Goal: Task Accomplishment & Management: Manage account settings

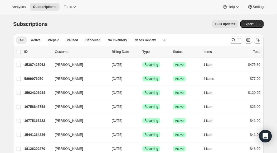
click at [141, 94] on div "15624306934 [PERSON_NAME] [DATE] Success Recurring Success Active 1 item $120.20" at bounding box center [142, 92] width 236 height 7
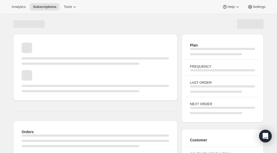
click at [141, 94] on div "Page loading" at bounding box center [95, 67] width 156 height 58
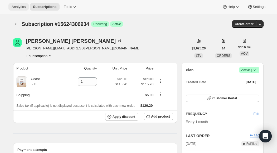
click at [18, 8] on span "Analytics" at bounding box center [19, 7] width 14 height 4
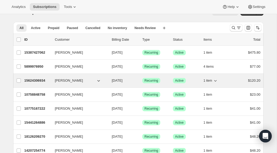
scroll to position [18, 0]
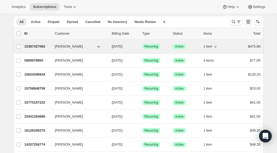
click at [218, 47] on icon "button" at bounding box center [215, 46] width 5 height 5
click at [216, 47] on icon "button" at bounding box center [215, 47] width 3 height 2
click at [18, 47] on input "[PERSON_NAME]" at bounding box center [19, 46] width 4 height 4
checkbox input "true"
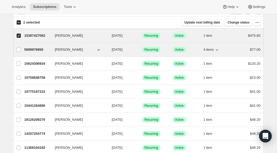
scroll to position [31, 0]
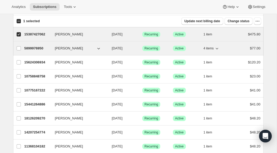
drag, startPoint x: 18, startPoint y: 49, endPoint x: 99, endPoint y: 52, distance: 80.3
click at [18, 49] on input "[PERSON_NAME]" at bounding box center [19, 48] width 4 height 4
checkbox input "true"
click at [219, 49] on icon "button" at bounding box center [217, 48] width 5 height 5
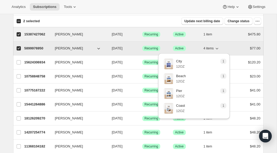
click at [220, 49] on icon "button" at bounding box center [217, 48] width 5 height 5
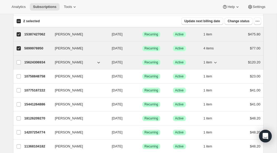
click at [217, 63] on icon "button" at bounding box center [215, 62] width 5 height 5
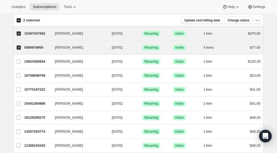
scroll to position [30, 0]
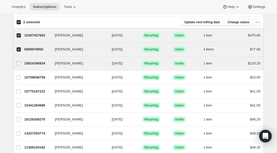
click at [19, 63] on input "[PERSON_NAME]" at bounding box center [19, 63] width 4 height 4
checkbox input "true"
click at [217, 64] on icon "button" at bounding box center [215, 63] width 5 height 5
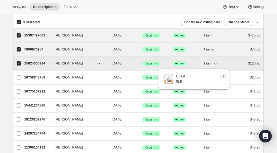
click at [216, 64] on icon "button" at bounding box center [215, 63] width 5 height 5
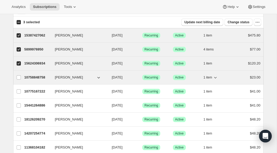
click at [216, 78] on icon "button" at bounding box center [215, 77] width 5 height 5
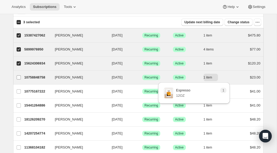
click at [18, 77] on input "[PERSON_NAME]" at bounding box center [19, 77] width 4 height 4
checkbox input "true"
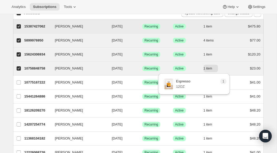
scroll to position [44, 0]
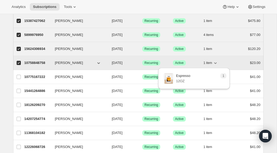
click at [217, 64] on icon "button" at bounding box center [215, 62] width 5 height 5
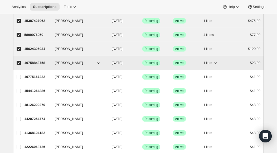
click at [216, 63] on icon "button" at bounding box center [215, 62] width 5 height 5
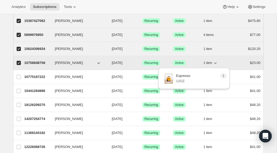
click at [216, 63] on icon "button" at bounding box center [215, 62] width 5 height 5
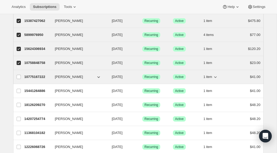
click at [216, 77] on icon "button" at bounding box center [215, 77] width 3 height 2
click at [216, 77] on icon "button" at bounding box center [215, 76] width 5 height 5
click at [19, 78] on input "[PERSON_NAME]" at bounding box center [19, 77] width 4 height 4
checkbox input "true"
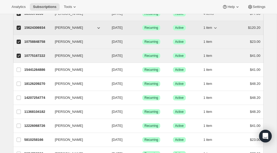
scroll to position [65, 0]
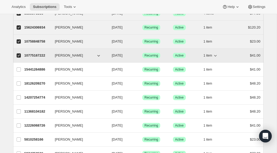
click at [216, 56] on icon "button" at bounding box center [215, 55] width 5 height 5
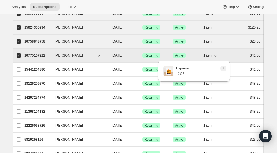
click at [216, 56] on icon "button" at bounding box center [215, 55] width 5 height 5
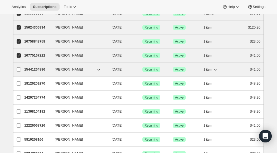
click at [217, 69] on icon "button" at bounding box center [215, 70] width 3 height 2
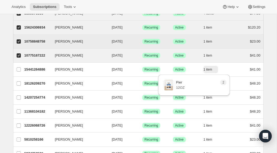
drag, startPoint x: 18, startPoint y: 70, endPoint x: 49, endPoint y: 36, distance: 46.1
click at [18, 70] on input "[PERSON_NAME]" at bounding box center [19, 69] width 4 height 4
checkbox input "true"
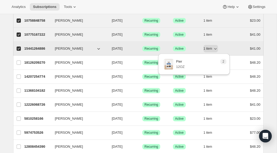
scroll to position [87, 0]
click at [216, 48] on icon "button" at bounding box center [215, 49] width 3 height 2
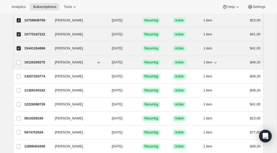
click at [216, 63] on icon "button" at bounding box center [215, 62] width 5 height 5
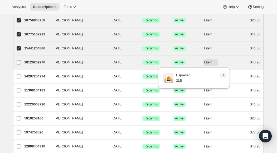
click at [19, 61] on input "[PERSON_NAME]" at bounding box center [19, 62] width 4 height 4
checkbox input "true"
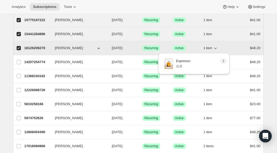
click at [216, 49] on icon "button" at bounding box center [215, 47] width 5 height 5
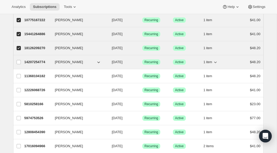
click at [217, 63] on icon "button" at bounding box center [215, 61] width 5 height 5
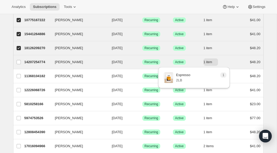
drag, startPoint x: 18, startPoint y: 61, endPoint x: 28, endPoint y: 56, distance: 11.1
click at [19, 61] on input "[PERSON_NAME]" at bounding box center [19, 62] width 4 height 4
checkbox input "true"
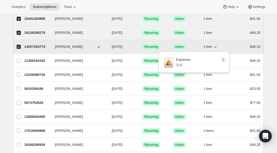
click at [215, 47] on icon "button" at bounding box center [215, 47] width 3 height 2
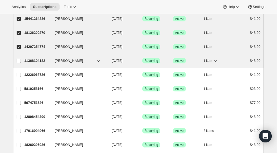
click at [216, 61] on icon "button" at bounding box center [215, 60] width 5 height 5
click at [19, 61] on input "[PERSON_NAME]" at bounding box center [19, 61] width 4 height 4
checkbox input "true"
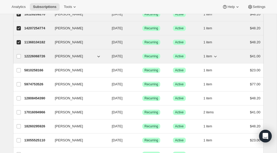
scroll to position [136, 0]
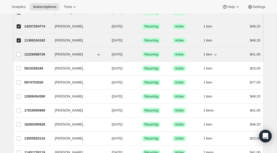
click at [215, 55] on icon "button" at bounding box center [215, 55] width 3 height 2
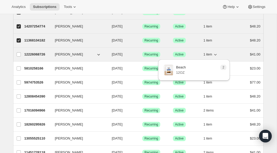
click at [215, 55] on icon "button" at bounding box center [215, 54] width 5 height 5
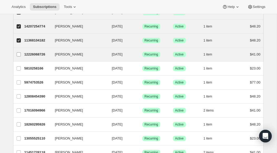
click at [18, 55] on input "[PERSON_NAME]" at bounding box center [19, 54] width 4 height 4
checkbox input "true"
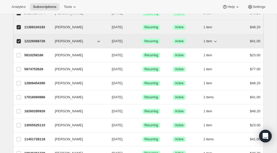
scroll to position [150, 0]
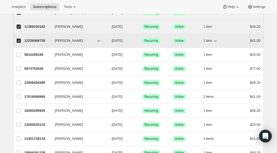
click at [216, 41] on icon "button" at bounding box center [215, 40] width 5 height 5
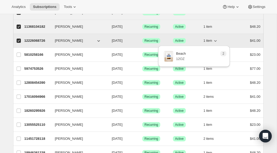
click at [216, 41] on icon "button" at bounding box center [215, 40] width 5 height 5
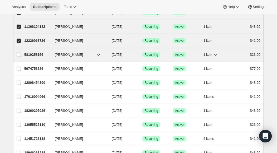
click at [217, 56] on icon "button" at bounding box center [215, 54] width 5 height 5
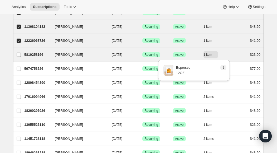
click at [19, 55] on input "[PERSON_NAME]" at bounding box center [19, 55] width 4 height 4
checkbox input "true"
click at [217, 55] on icon "button" at bounding box center [215, 55] width 3 height 2
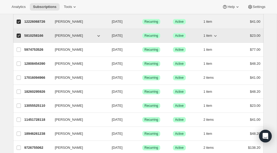
scroll to position [170, 0]
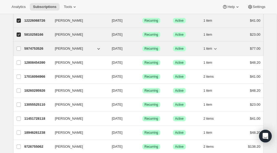
click at [217, 49] on icon "button" at bounding box center [215, 48] width 5 height 5
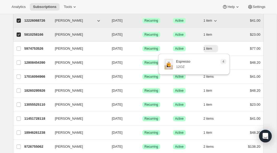
drag, startPoint x: 19, startPoint y: 49, endPoint x: 33, endPoint y: 22, distance: 30.2
click at [19, 49] on input "[PERSON_NAME]" at bounding box center [19, 48] width 4 height 4
checkbox input "true"
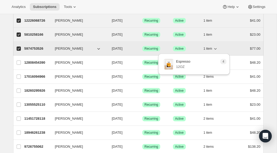
click at [218, 50] on icon "button" at bounding box center [215, 48] width 5 height 5
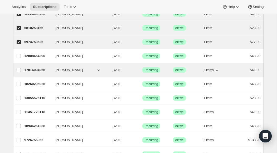
scroll to position [177, 0]
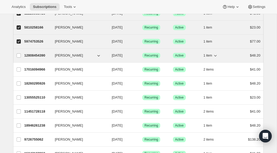
click at [216, 56] on icon "button" at bounding box center [215, 56] width 3 height 2
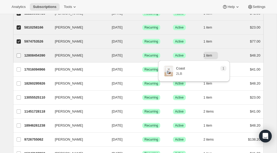
click at [20, 56] on input "[PERSON_NAME]" at bounding box center [19, 55] width 4 height 4
checkbox input "true"
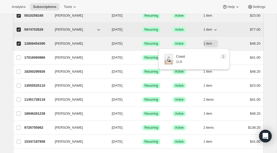
scroll to position [190, 0]
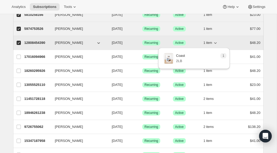
click at [217, 42] on icon "button" at bounding box center [215, 43] width 3 height 2
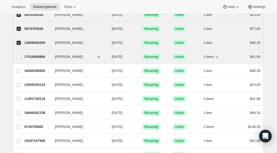
click at [218, 57] on icon "button" at bounding box center [217, 57] width 3 height 2
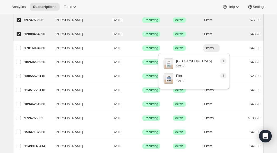
scroll to position [203, 0]
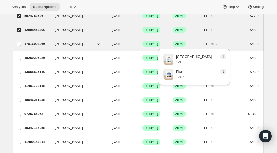
click at [218, 44] on icon "button" at bounding box center [217, 44] width 3 height 2
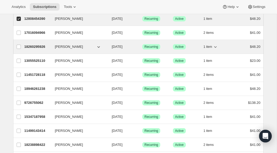
scroll to position [213, 0]
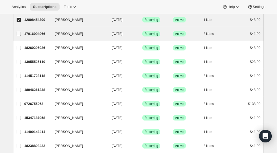
click at [18, 34] on input "[PERSON_NAME]" at bounding box center [19, 34] width 4 height 4
checkbox input "true"
click at [218, 34] on icon "button" at bounding box center [217, 34] width 3 height 2
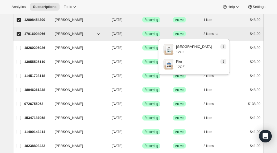
click at [217, 34] on icon "button" at bounding box center [217, 33] width 5 height 5
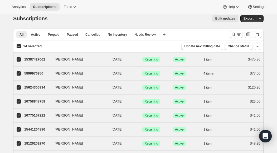
scroll to position [0, 0]
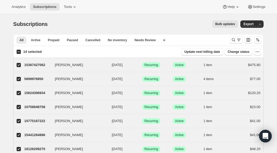
click at [18, 52] on input "14 selected" at bounding box center [19, 52] width 4 height 4
checkbox input "true"
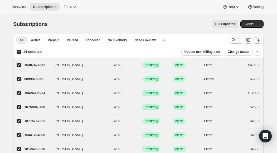
checkbox input "true"
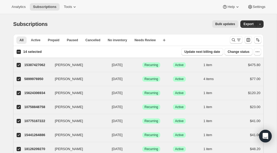
checkbox input "true"
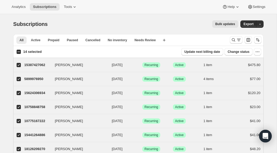
checkbox input "true"
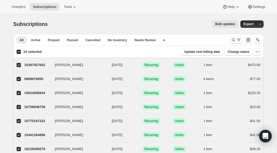
checkbox input "true"
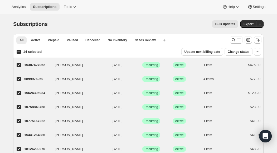
checkbox input "true"
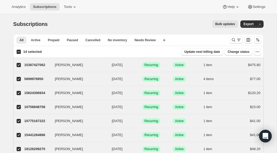
checkbox input "true"
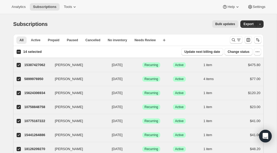
checkbox input "true"
drag, startPoint x: 19, startPoint y: 52, endPoint x: 25, endPoint y: 52, distance: 6.1
click at [19, 52] on input "50 selected" at bounding box center [19, 52] width 4 height 4
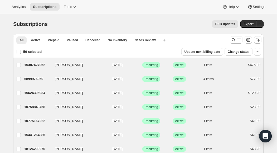
checkbox input "false"
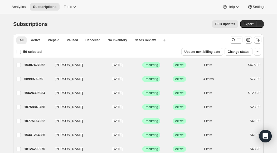
checkbox input "false"
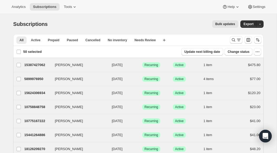
checkbox input "false"
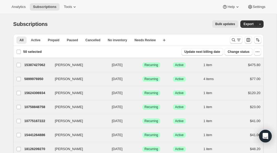
checkbox input "false"
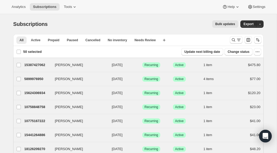
checkbox input "false"
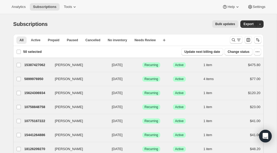
checkbox input "false"
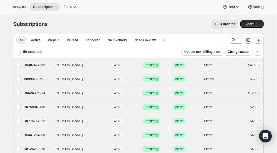
checkbox input "false"
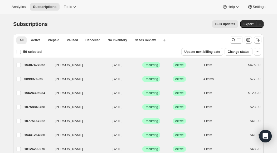
checkbox input "false"
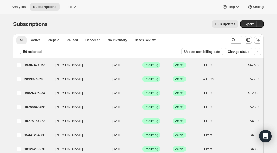
checkbox input "false"
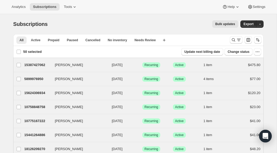
checkbox input "false"
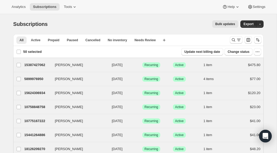
checkbox input "false"
